Goal: Task Accomplishment & Management: Manage account settings

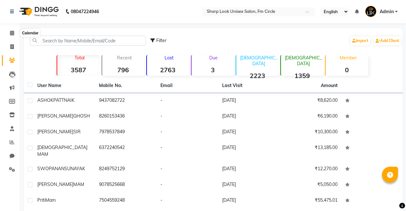
click at [12, 31] on icon at bounding box center [12, 33] width 4 height 5
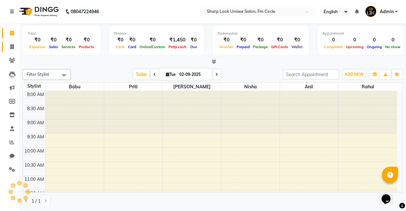
click at [10, 50] on link "Invoice" at bounding box center [9, 47] width 15 height 11
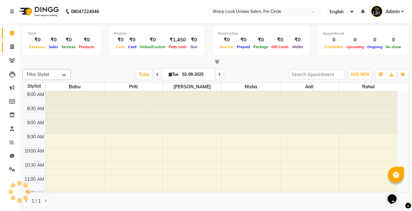
select select "service"
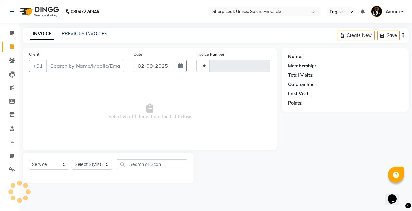
type input "2507"
select select "804"
click at [73, 64] on input "Client" at bounding box center [84, 66] width 77 height 12
click at [93, 62] on input "Client" at bounding box center [84, 66] width 77 height 12
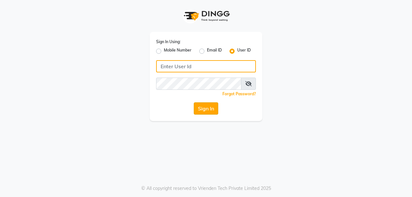
type input "8637218181"
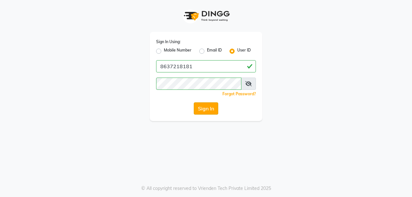
click at [216, 111] on button "Sign In" at bounding box center [206, 108] width 24 height 12
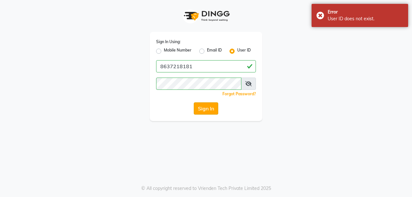
click at [206, 111] on button "Sign In" at bounding box center [206, 108] width 24 height 12
click at [164, 52] on label "Mobile Number" at bounding box center [178, 51] width 28 height 8
click at [164, 51] on input "Mobile Number" at bounding box center [166, 49] width 4 height 4
radio input "true"
radio input "false"
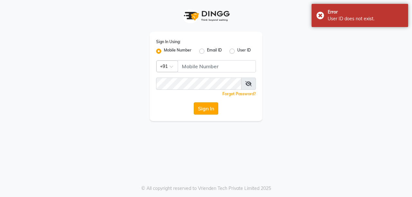
click at [202, 107] on button "Sign In" at bounding box center [206, 108] width 24 height 12
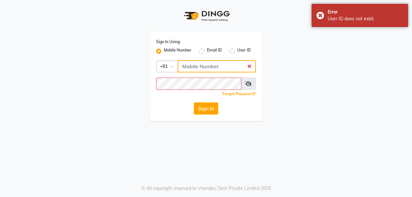
click at [251, 65] on input "Username" at bounding box center [216, 66] width 78 height 12
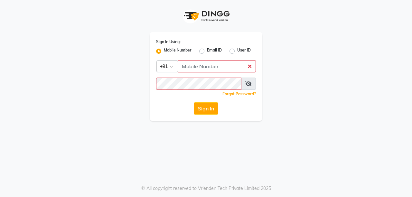
click at [237, 50] on label "User ID" at bounding box center [244, 51] width 14 height 8
click at [237, 50] on input "User ID" at bounding box center [239, 49] width 4 height 4
radio input "true"
radio input "false"
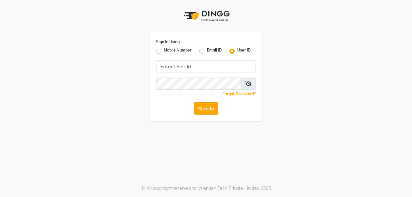
click at [201, 113] on button "Sign In" at bounding box center [206, 108] width 24 height 12
click at [137, 109] on div "Sign In Using: Mobile Number Email ID User ID Remember me Forgot Password? Sign…" at bounding box center [206, 60] width 367 height 121
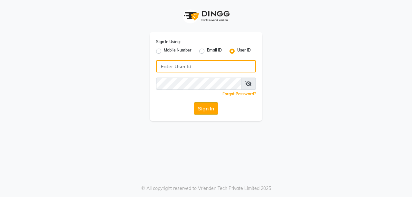
type input "8637218181"
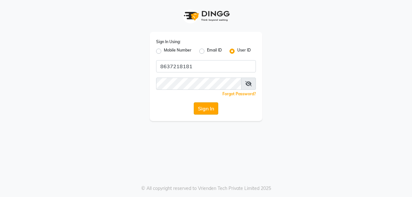
click at [211, 108] on button "Sign In" at bounding box center [206, 108] width 24 height 12
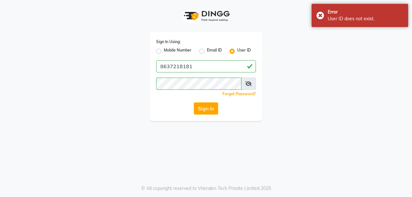
click at [164, 51] on label "Mobile Number" at bounding box center [178, 51] width 28 height 8
click at [164, 51] on input "Mobile Number" at bounding box center [166, 49] width 4 height 4
radio input "true"
radio input "false"
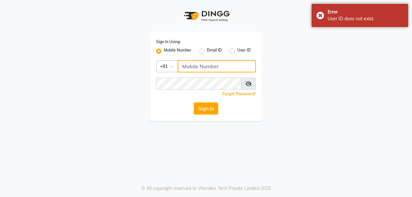
click at [204, 66] on input "Username" at bounding box center [216, 66] width 78 height 12
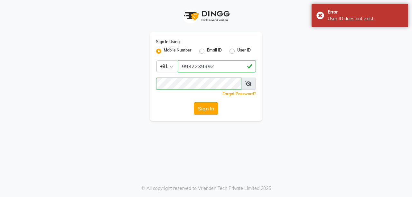
click at [205, 105] on button "Sign In" at bounding box center [206, 108] width 24 height 12
click at [220, 62] on input "9937239992" at bounding box center [216, 66] width 78 height 12
type input "8637218181"
click at [206, 106] on button "Sign In" at bounding box center [206, 108] width 24 height 12
